Goal: Task Accomplishment & Management: Complete application form

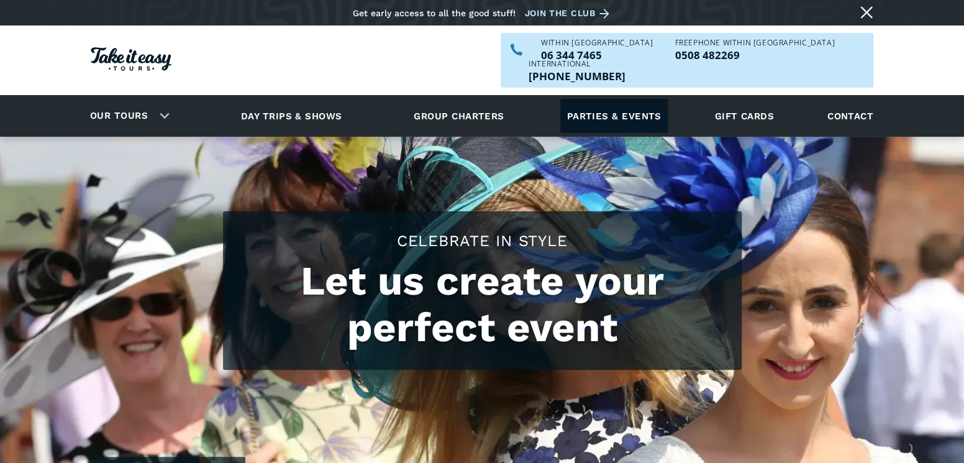
click at [612, 99] on link "Parties & events" at bounding box center [613, 116] width 107 height 34
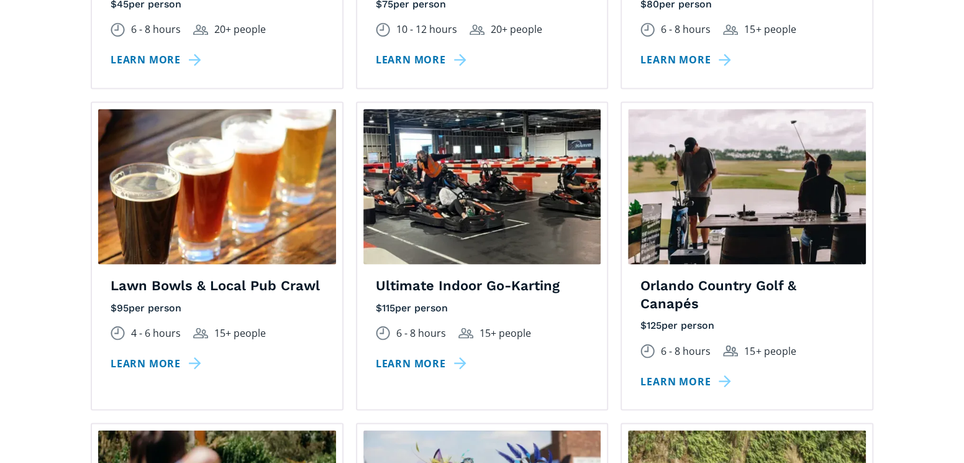
scroll to position [1242, 0]
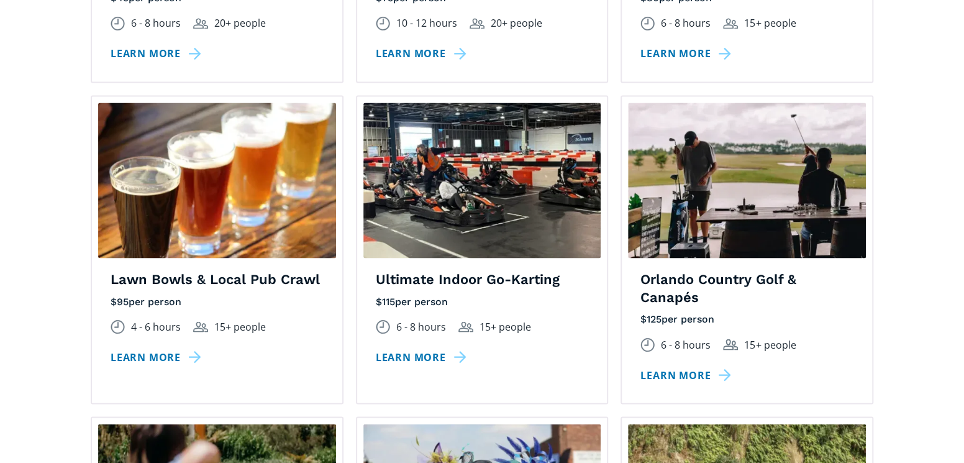
click at [268, 270] on h4 "Lawn Bowls & Local Pub Crawl" at bounding box center [217, 279] width 213 height 18
click at [155, 348] on link "Learn more" at bounding box center [158, 357] width 95 height 18
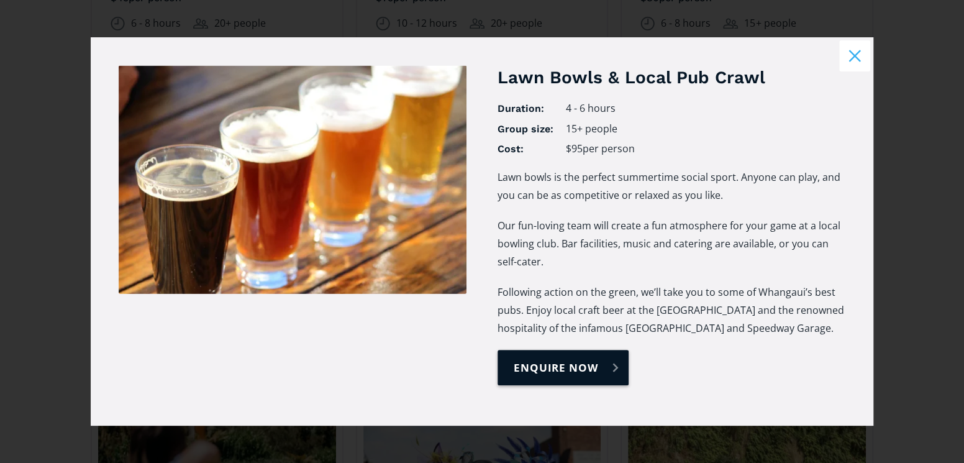
click at [579, 360] on link "enquire now" at bounding box center [562, 367] width 131 height 35
select select "Lawn Bowls & Local Pub Crawl"
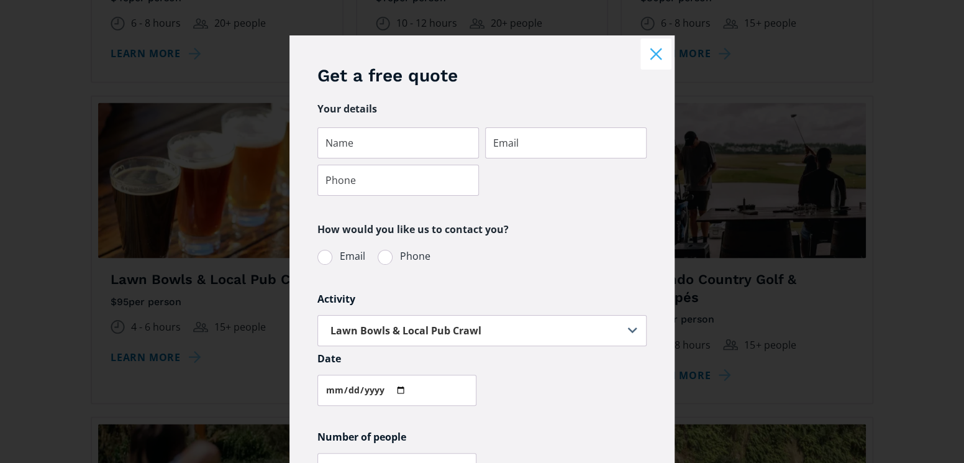
scroll to position [0, 0]
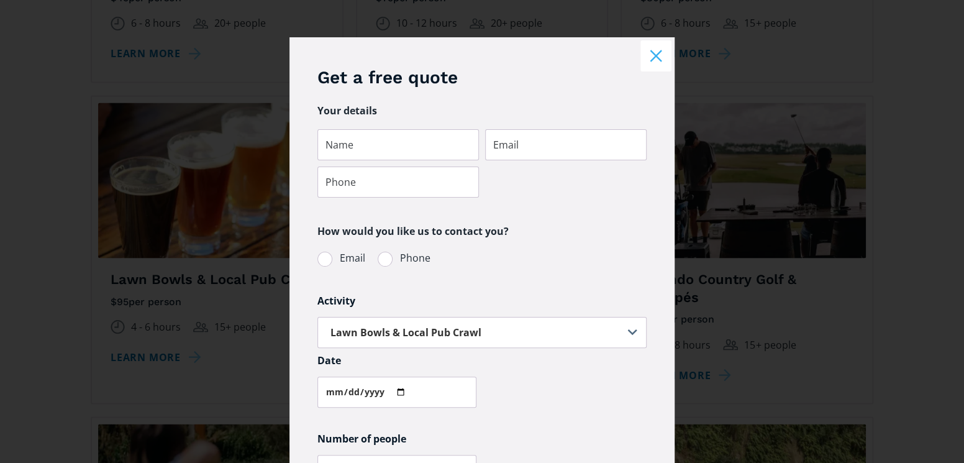
click at [348, 261] on span "Email" at bounding box center [352, 258] width 25 height 17
click at [338, 261] on input "Email" at bounding box center [334, 258] width 8 height 8
radio input "true"
click at [381, 254] on div "Parties & events quote request" at bounding box center [384, 258] width 15 height 15
click at [390, 254] on input "Phone" at bounding box center [394, 258] width 8 height 8
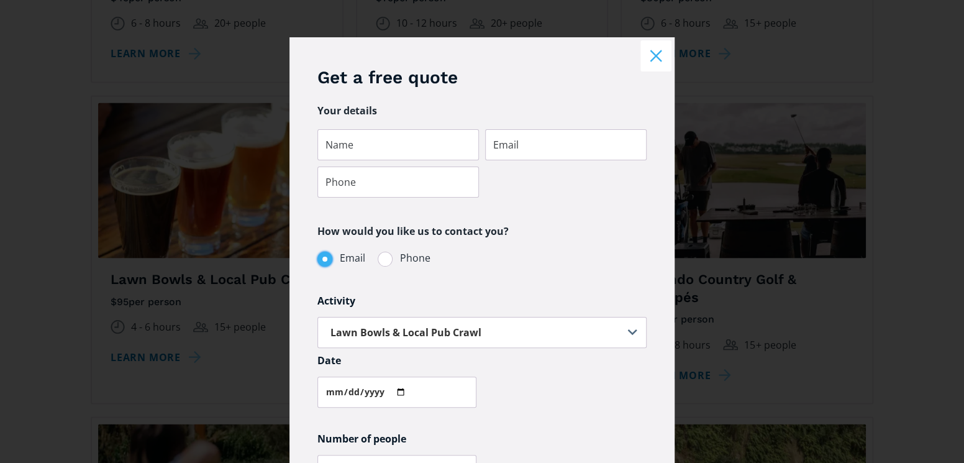
radio input "true"
click at [323, 259] on div "Parties & events quote request" at bounding box center [324, 258] width 15 height 15
click at [330, 259] on input "Email" at bounding box center [334, 258] width 8 height 8
radio input "true"
click at [641, 51] on button "Close modal" at bounding box center [655, 55] width 31 height 31
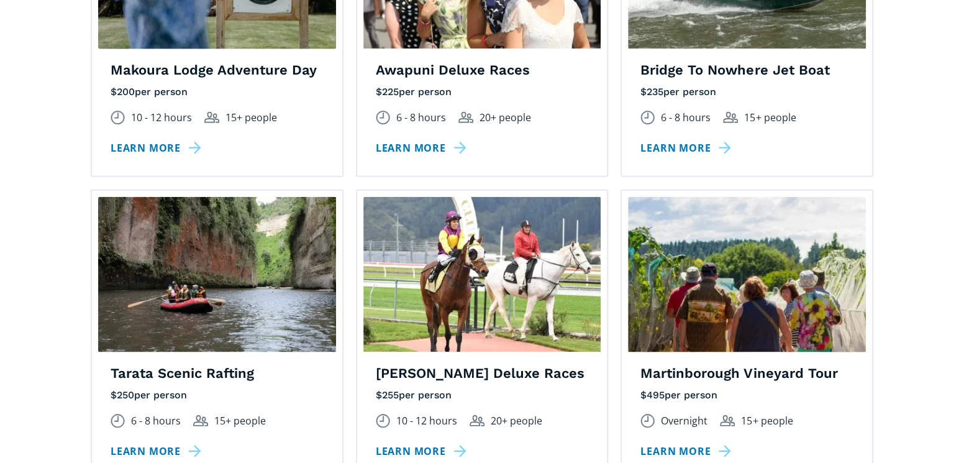
scroll to position [1987, 0]
